Goal: Information Seeking & Learning: Learn about a topic

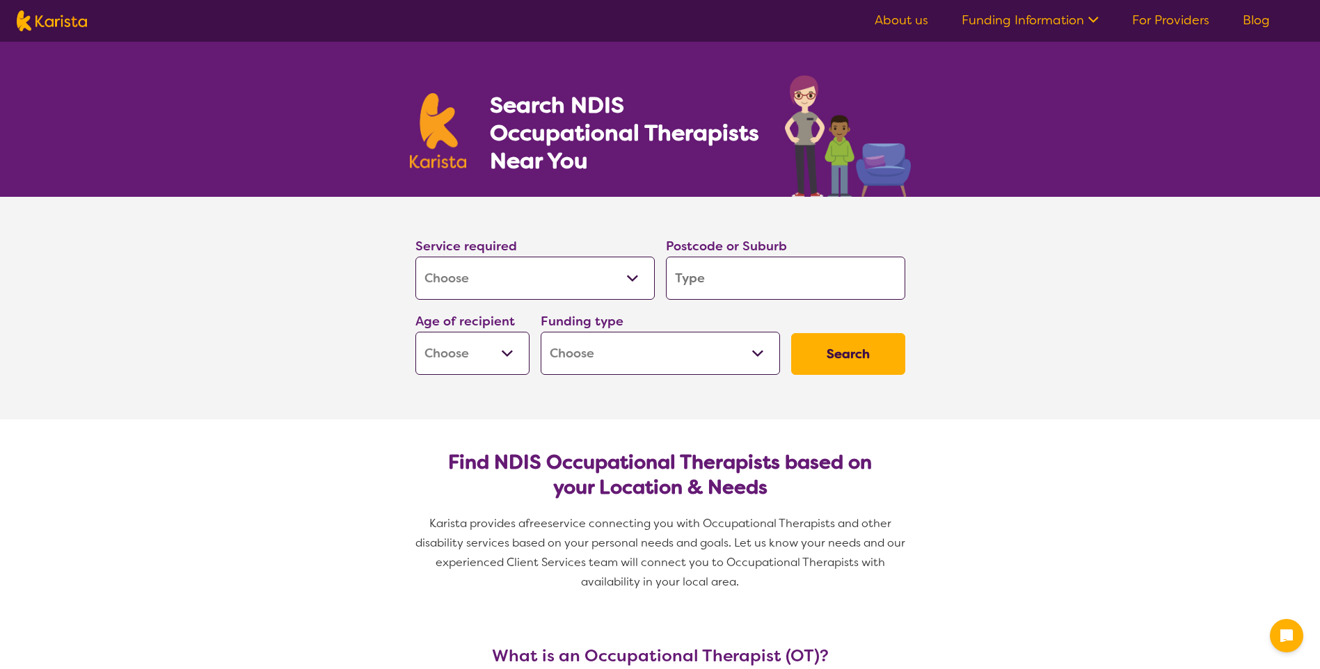
select select "[MEDICAL_DATA]"
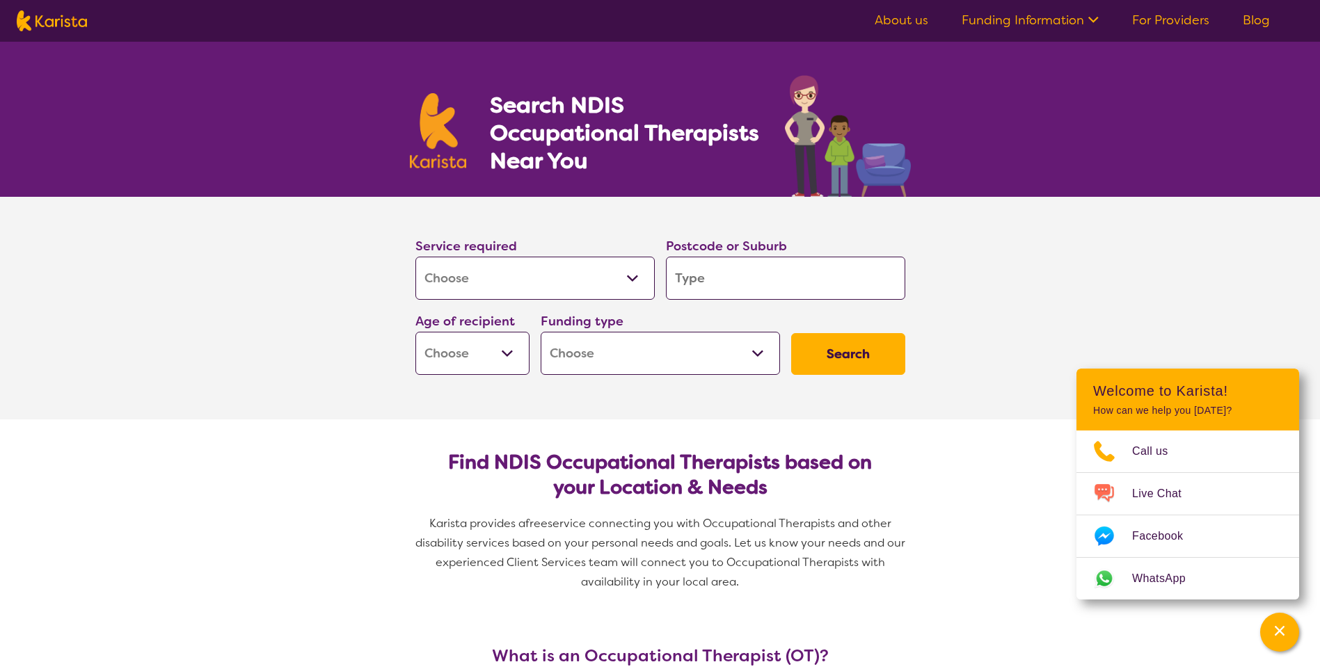
click at [598, 267] on select "Allied Health Assistant Assessment ([MEDICAL_DATA] or [MEDICAL_DATA]) Behaviour…" at bounding box center [534, 278] width 239 height 43
click at [815, 344] on button "Search" at bounding box center [848, 354] width 114 height 42
type input "4"
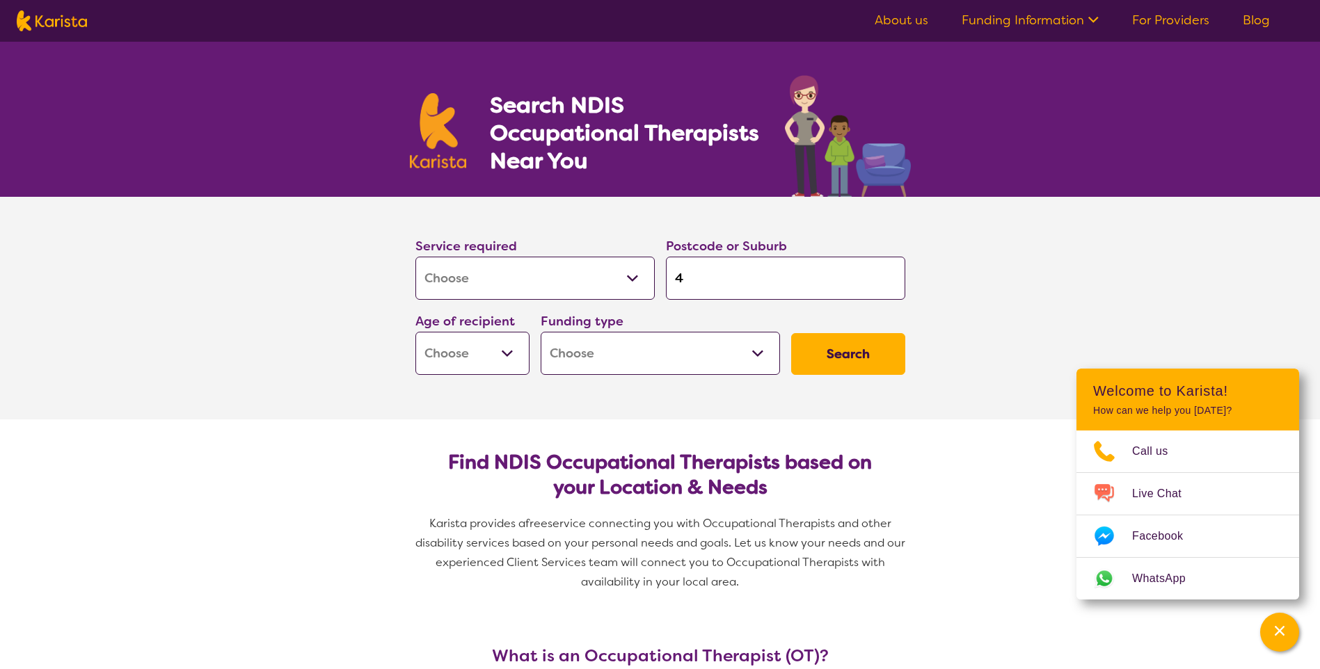
type input "45"
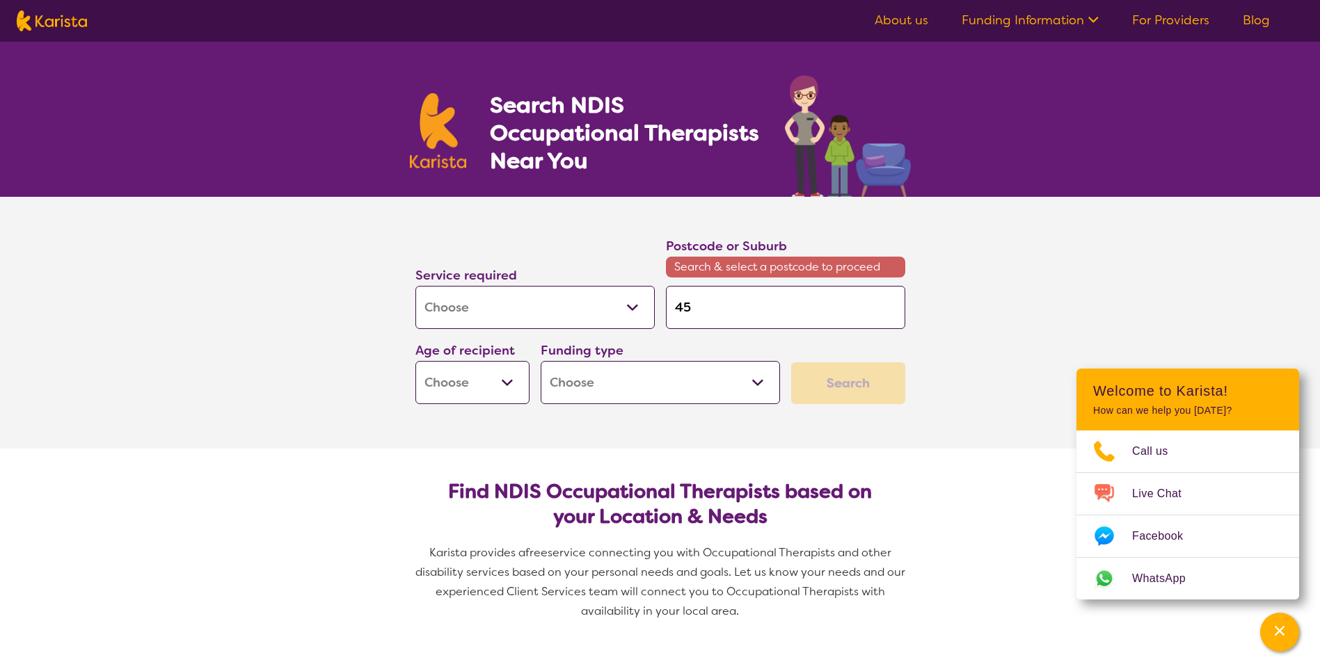
type input "455"
type input "4558"
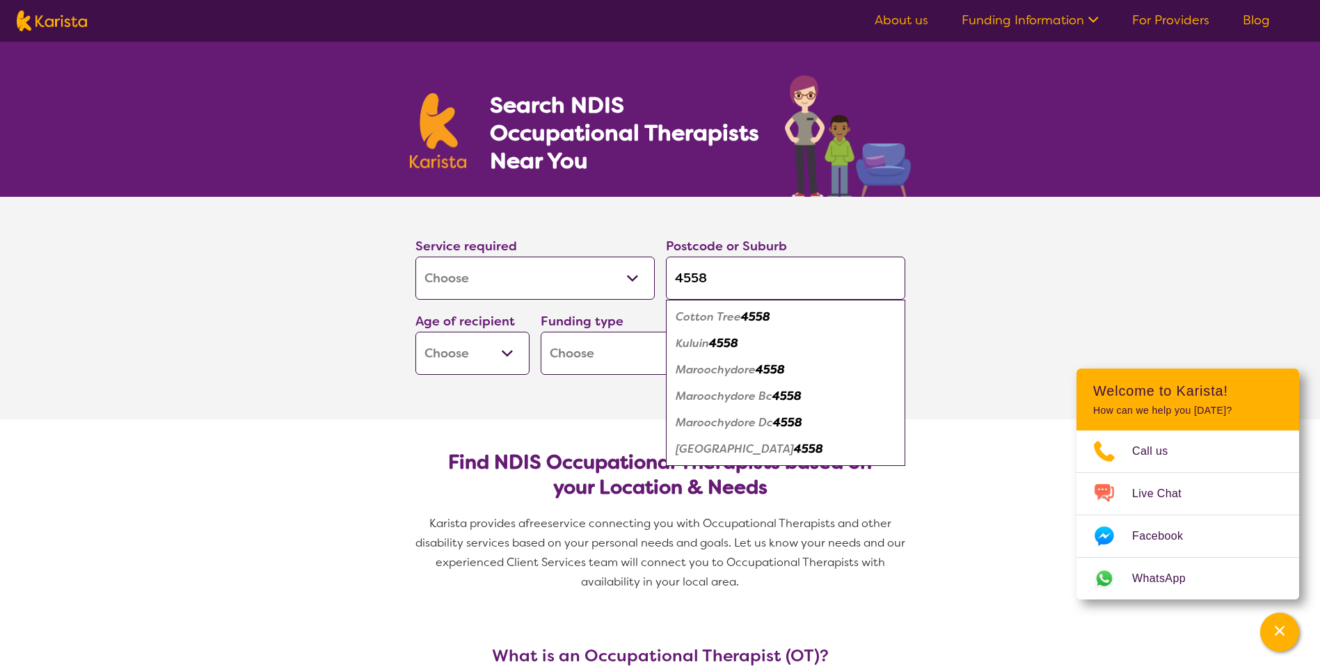
type input "4558"
click at [752, 367] on em "Maroochydore" at bounding box center [716, 370] width 80 height 15
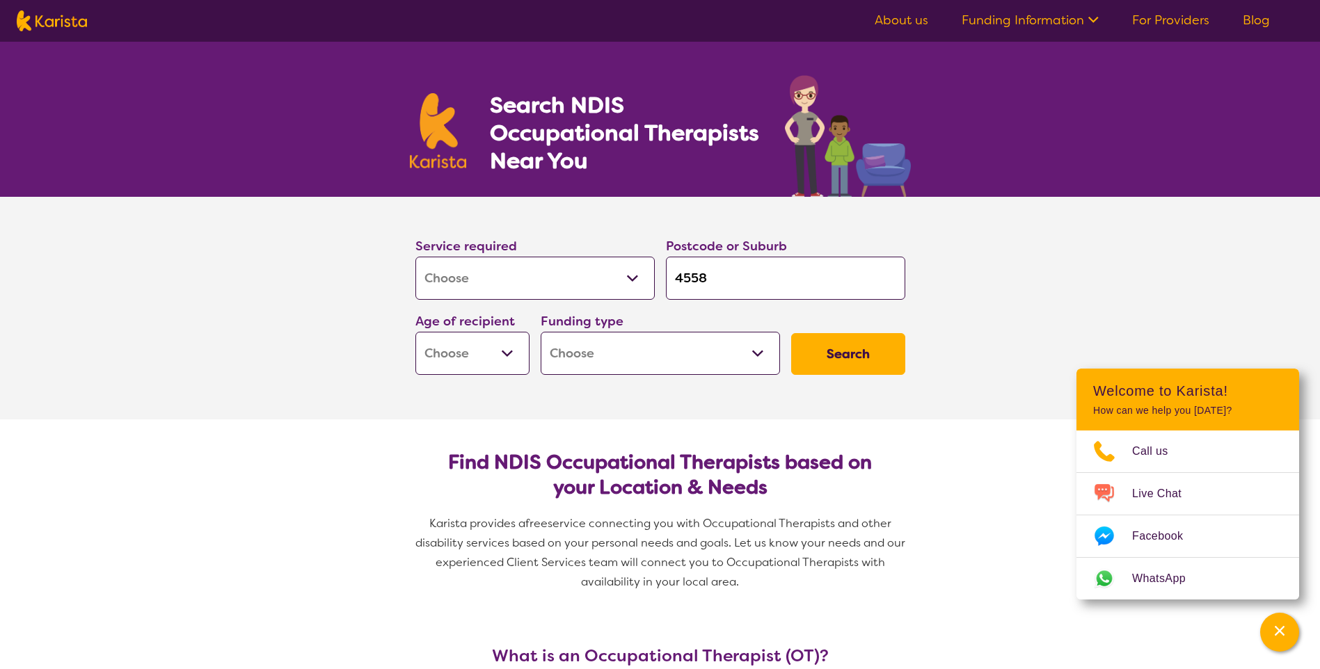
click at [822, 354] on button "Search" at bounding box center [848, 354] width 114 height 42
click at [492, 354] on select "Early Childhood - 0 to 9 Child - 10 to 11 Adolescent - 12 to 17 Adult - 18 to 6…" at bounding box center [472, 353] width 114 height 43
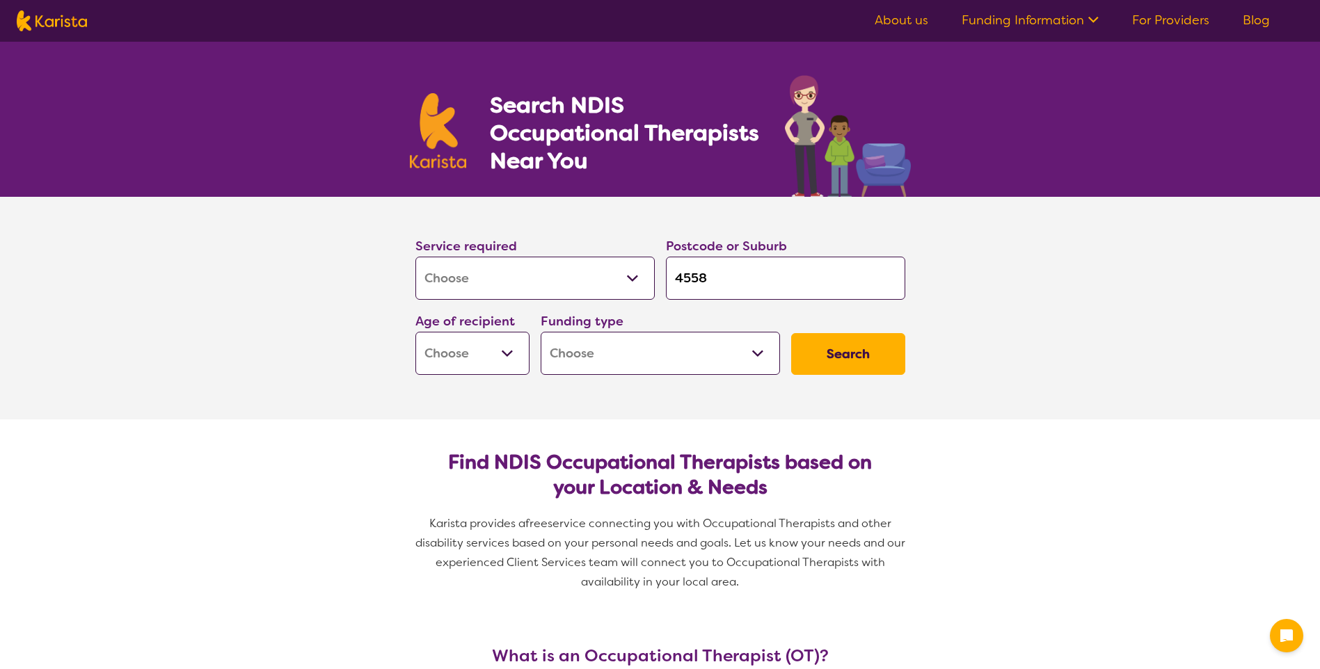
select select "[MEDICAL_DATA]"
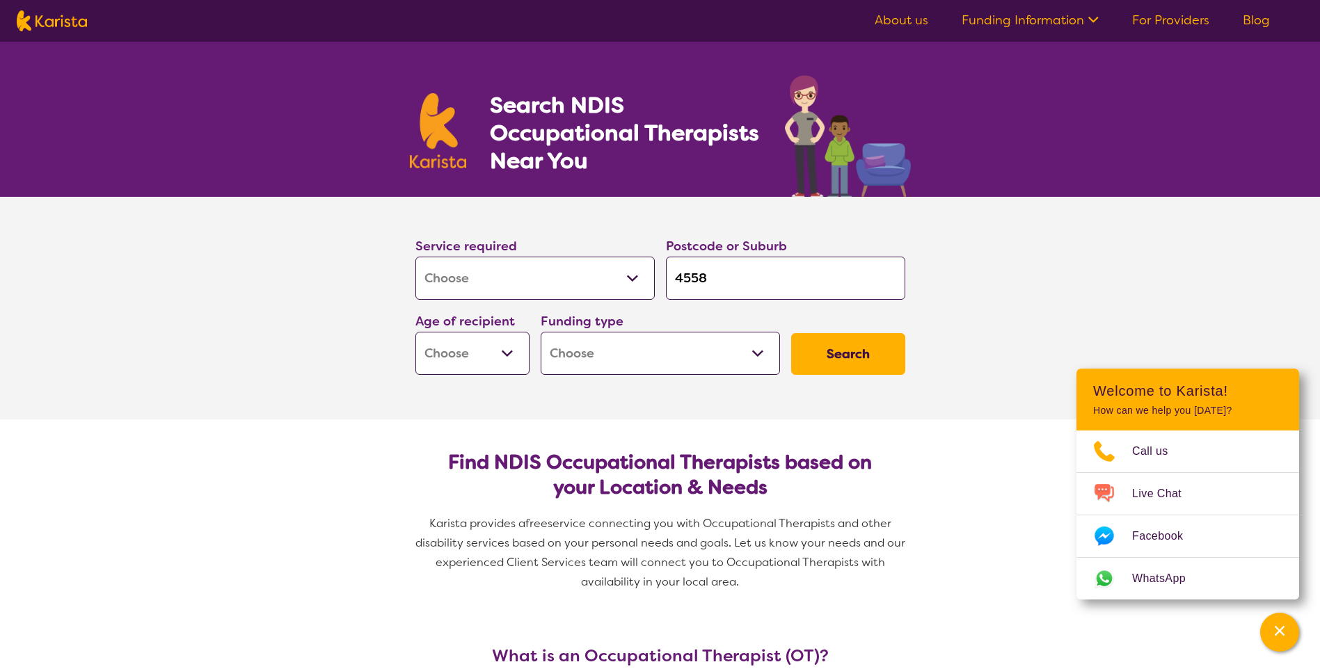
click at [632, 274] on select "Allied Health Assistant Assessment ([MEDICAL_DATA] or [MEDICAL_DATA]) Behaviour…" at bounding box center [534, 278] width 239 height 43
click at [626, 351] on select "Home Care Package (HCP) National Disability Insurance Scheme (NDIS) I don't know" at bounding box center [660, 353] width 239 height 43
